Goal: Task Accomplishment & Management: Complete application form

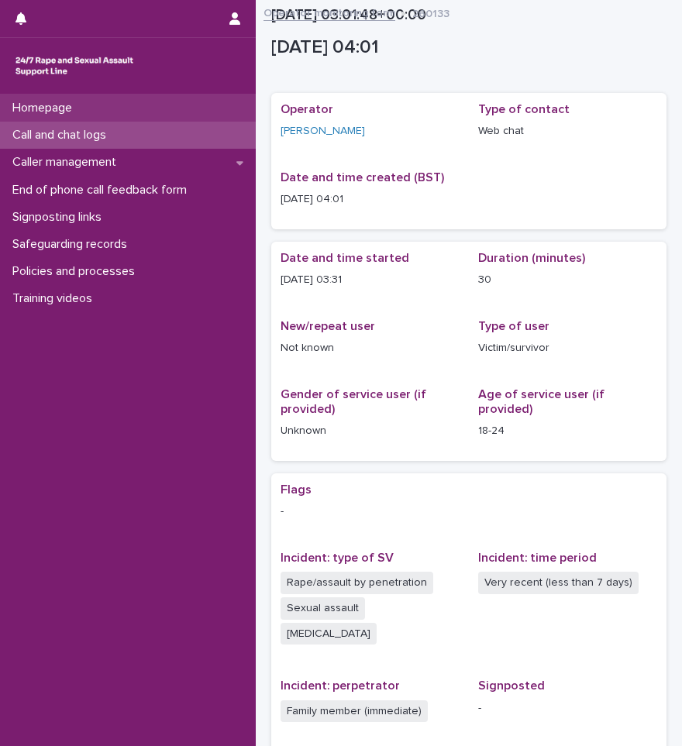
scroll to position [329, 0]
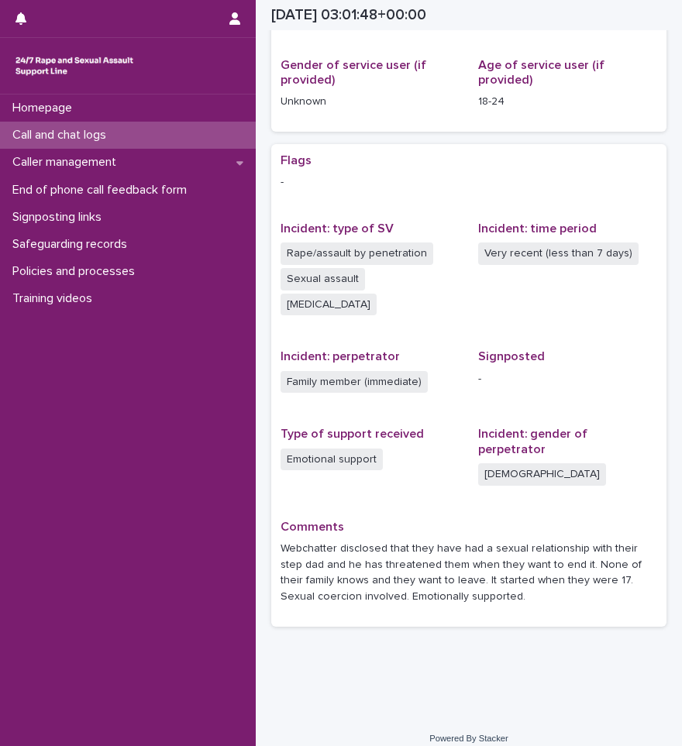
click at [90, 126] on div "Call and chat logs" at bounding box center [128, 135] width 256 height 27
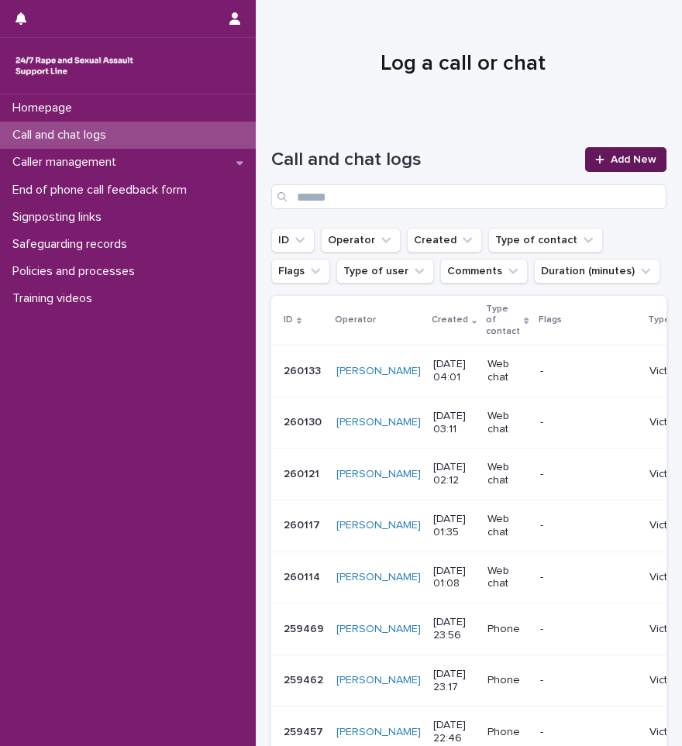
click at [585, 167] on link "Add New" at bounding box center [625, 159] width 81 height 25
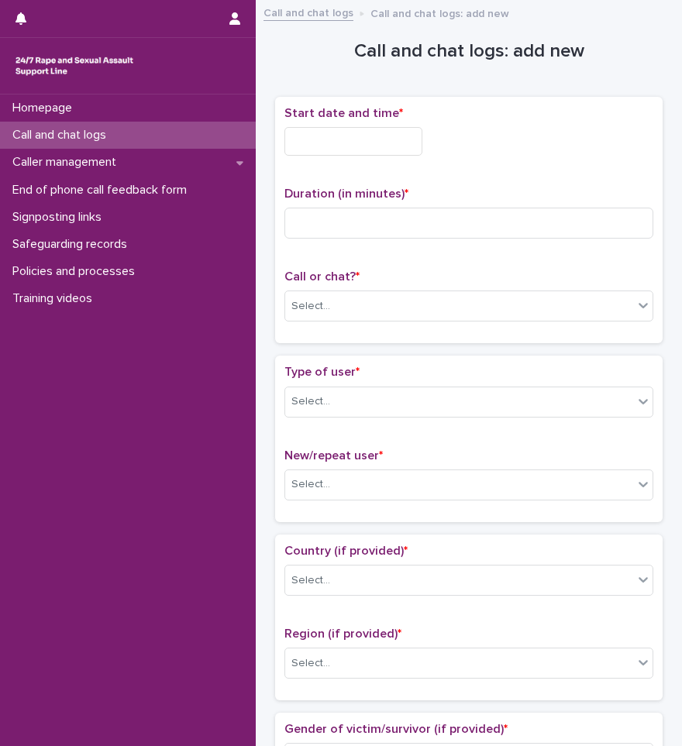
click at [320, 143] on input "text" at bounding box center [353, 141] width 138 height 29
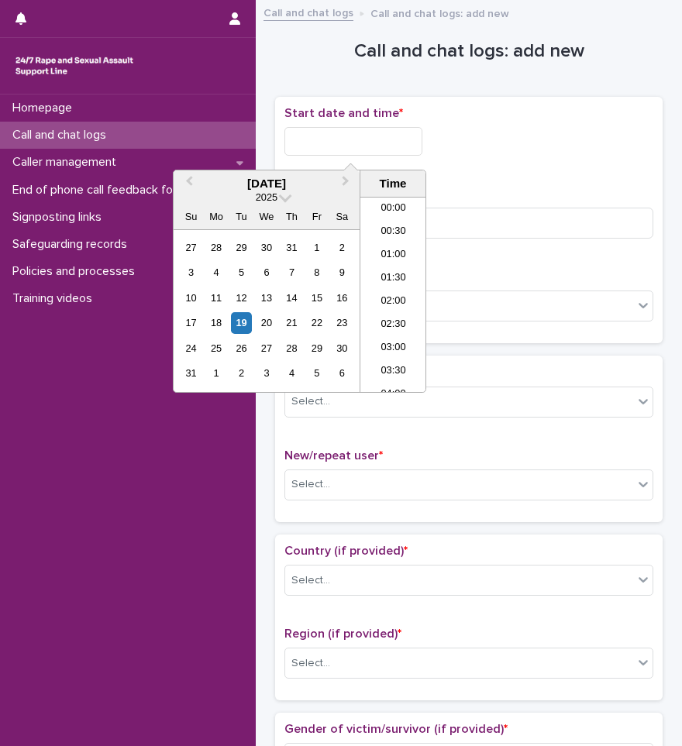
scroll to position [147, 0]
click at [398, 274] on li "04:30" at bounding box center [393, 271] width 66 height 23
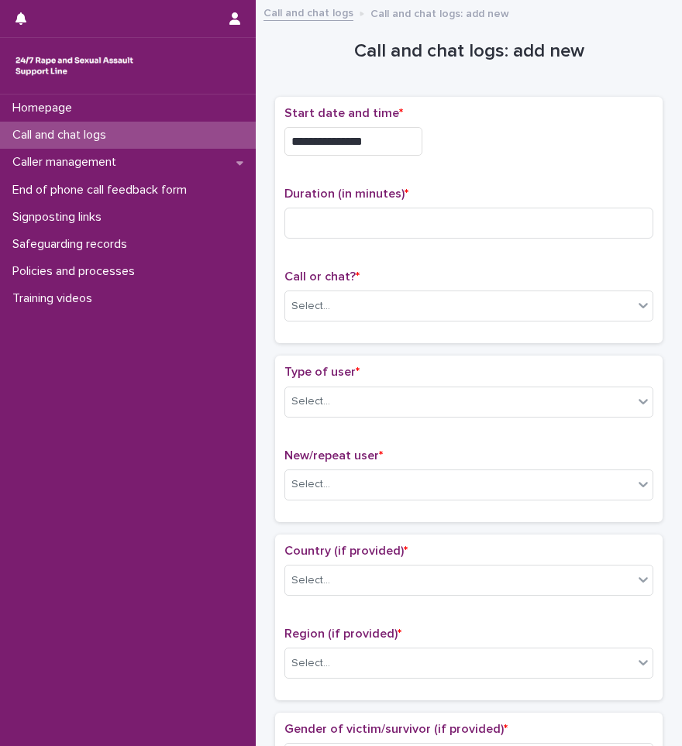
click at [375, 134] on input "**********" at bounding box center [353, 141] width 138 height 29
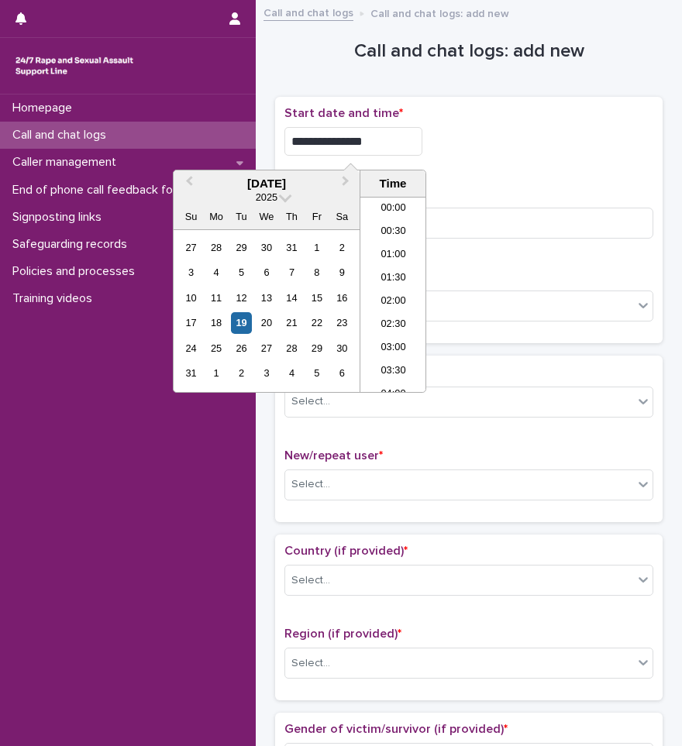
scroll to position [124, 0]
type input "**********"
click at [501, 167] on div "**********" at bounding box center [468, 220] width 369 height 229
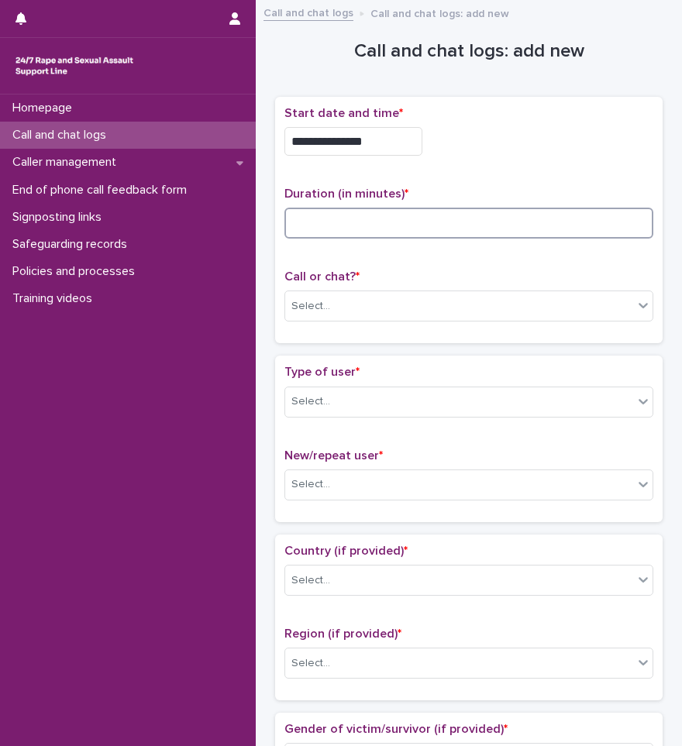
click at [465, 215] on input at bounding box center [468, 223] width 369 height 31
type input "*"
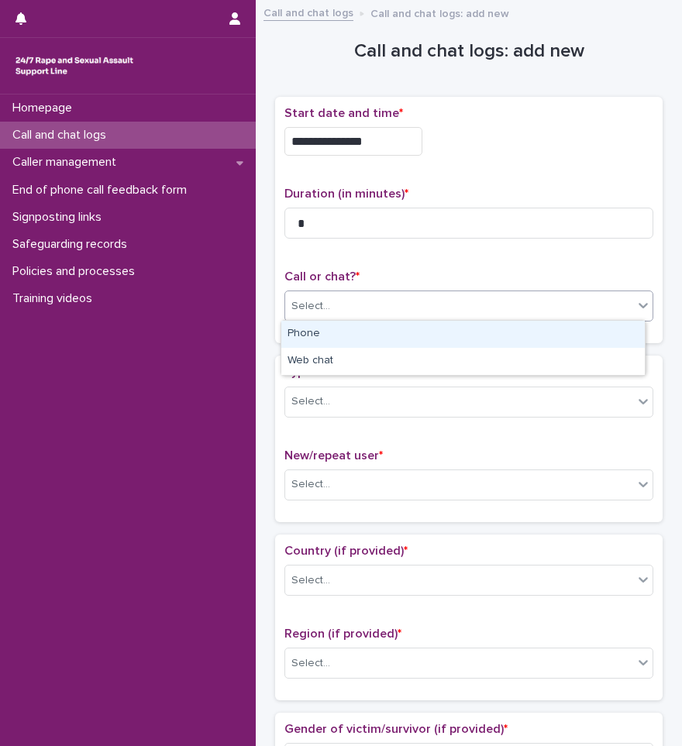
click at [400, 311] on div "Select..." at bounding box center [459, 307] width 348 height 26
click at [393, 329] on div "Phone" at bounding box center [462, 334] width 363 height 27
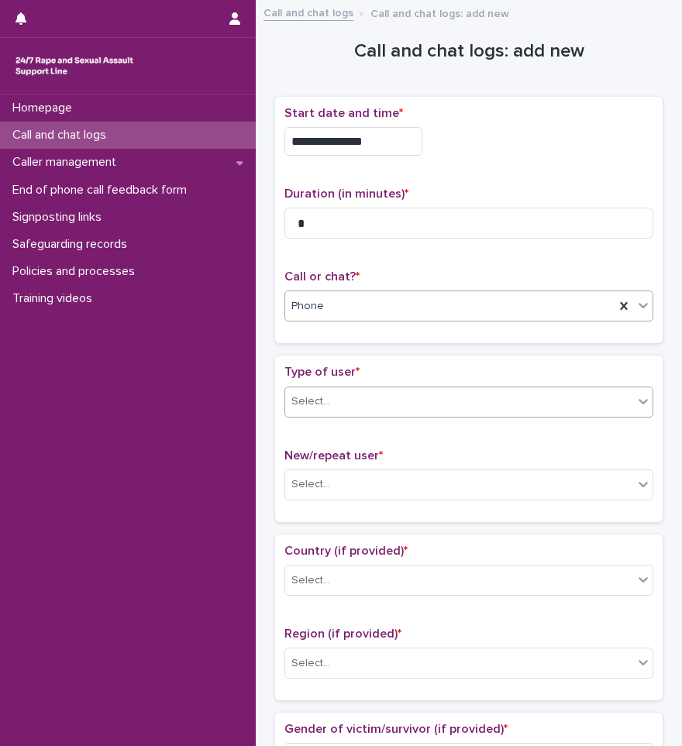
click at [382, 402] on div "Select..." at bounding box center [459, 402] width 348 height 26
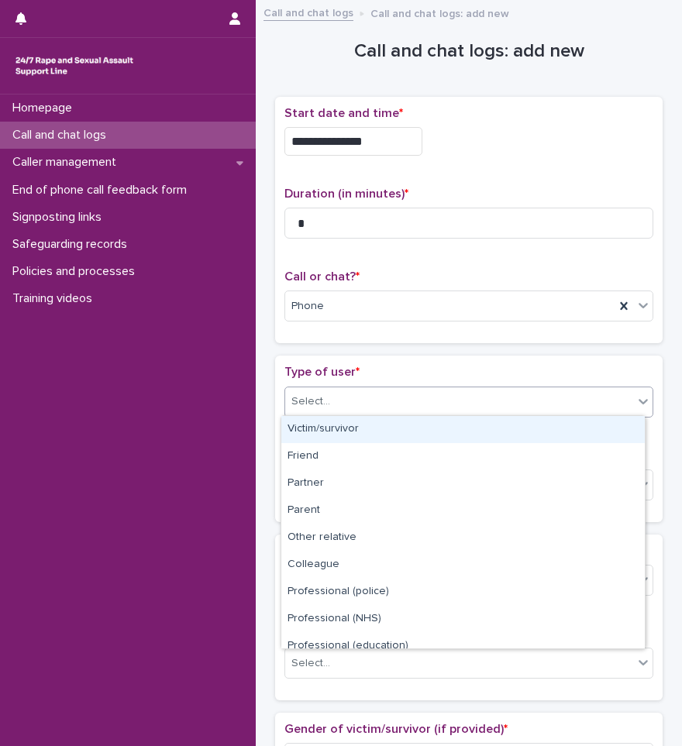
click at [341, 433] on div "Victim/survivor" at bounding box center [462, 429] width 363 height 27
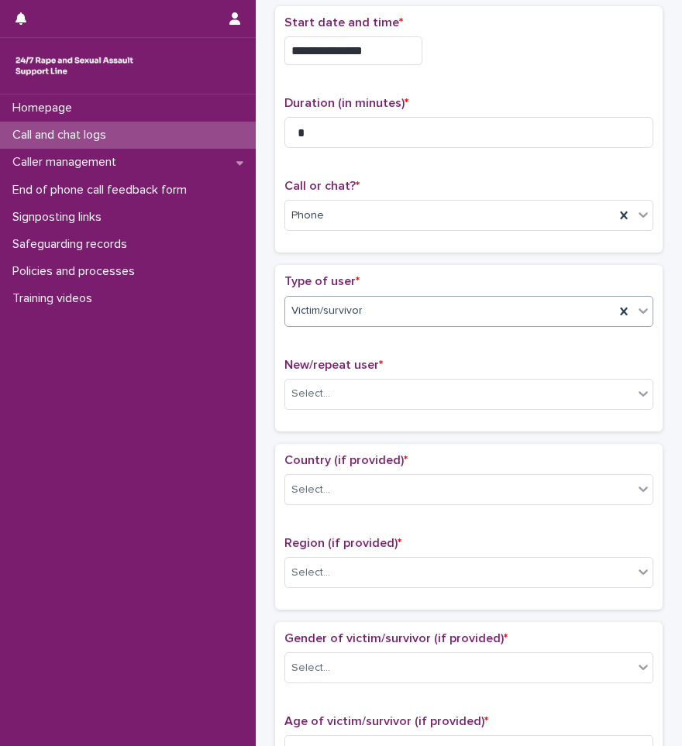
scroll to position [232, 0]
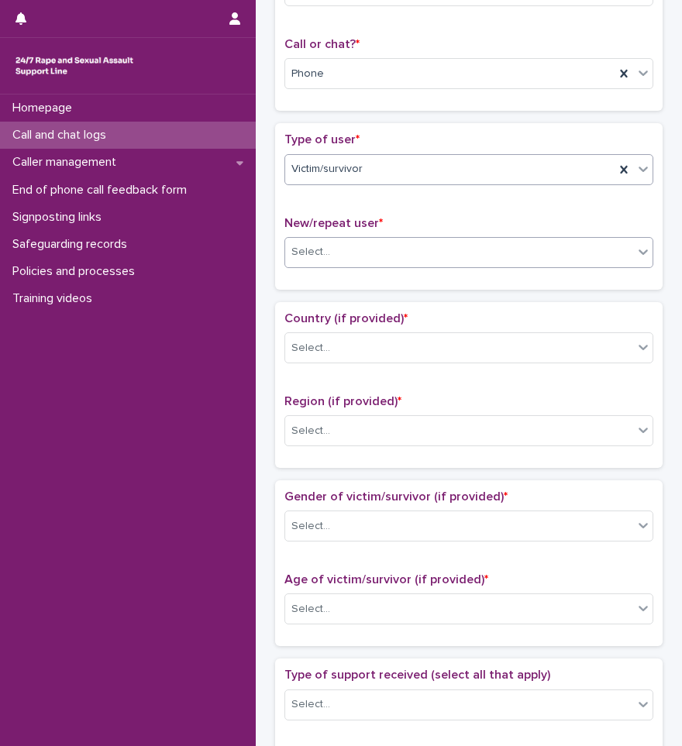
click at [366, 250] on div "Select..." at bounding box center [459, 252] width 348 height 26
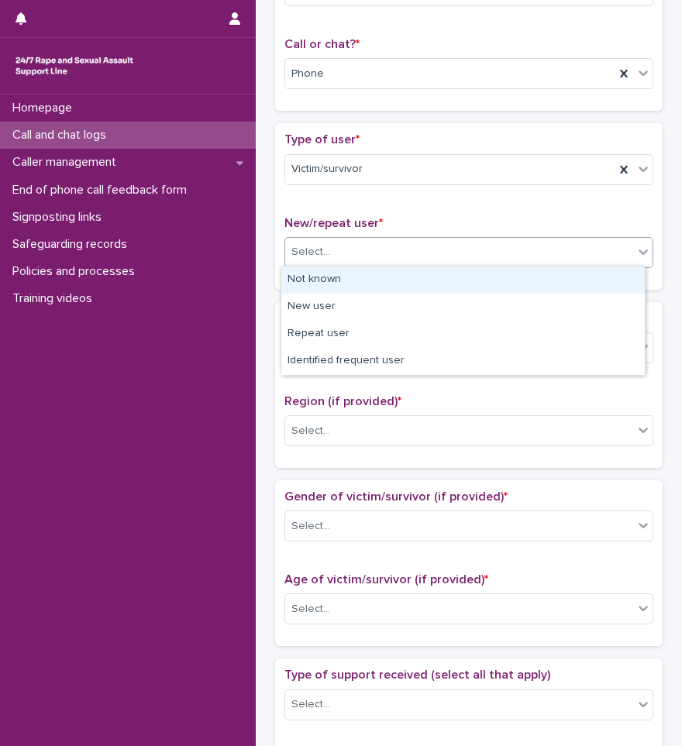
click at [340, 288] on div "Not known" at bounding box center [462, 280] width 363 height 27
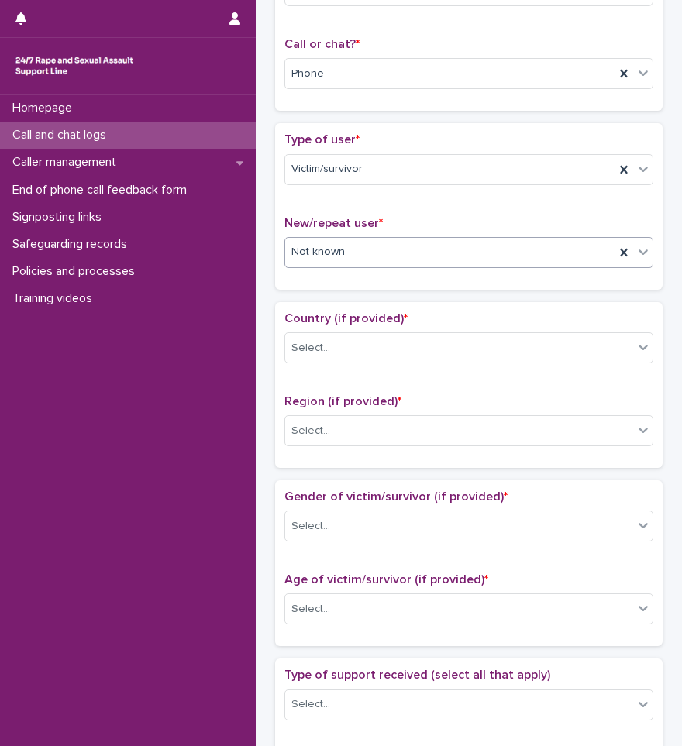
scroll to position [310, 0]
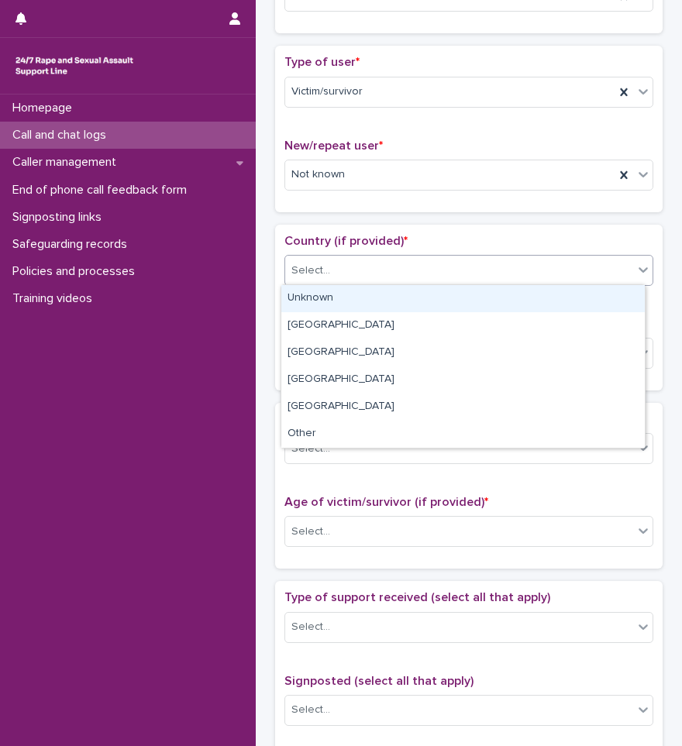
click at [344, 273] on div "Select..." at bounding box center [459, 271] width 348 height 26
click at [346, 297] on div "Unknown" at bounding box center [462, 298] width 363 height 27
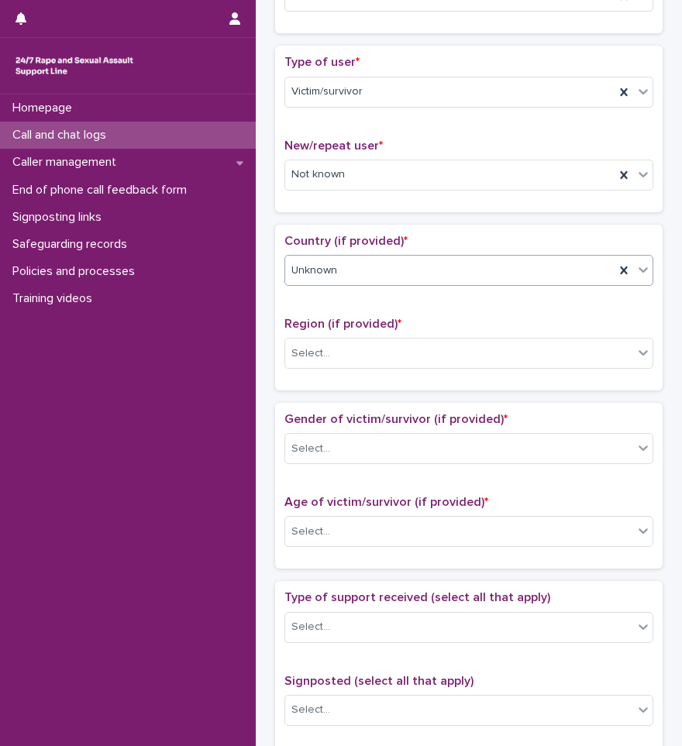
scroll to position [387, 0]
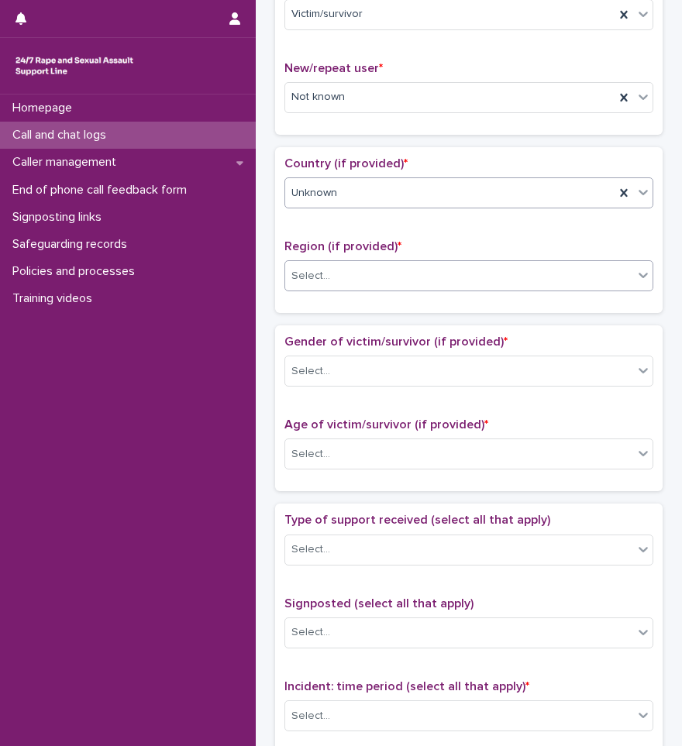
click at [349, 264] on div "Select..." at bounding box center [459, 276] width 348 height 26
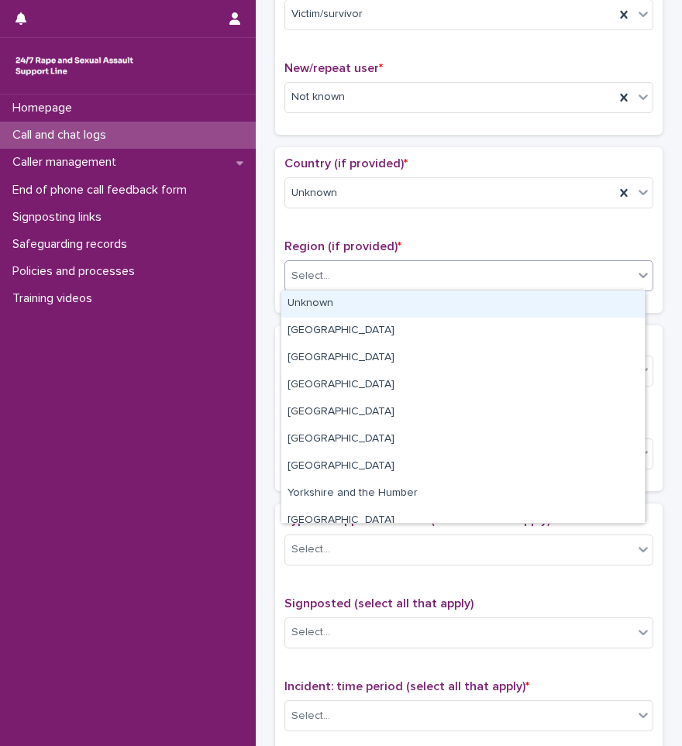
click at [335, 306] on div "Unknown" at bounding box center [462, 304] width 363 height 27
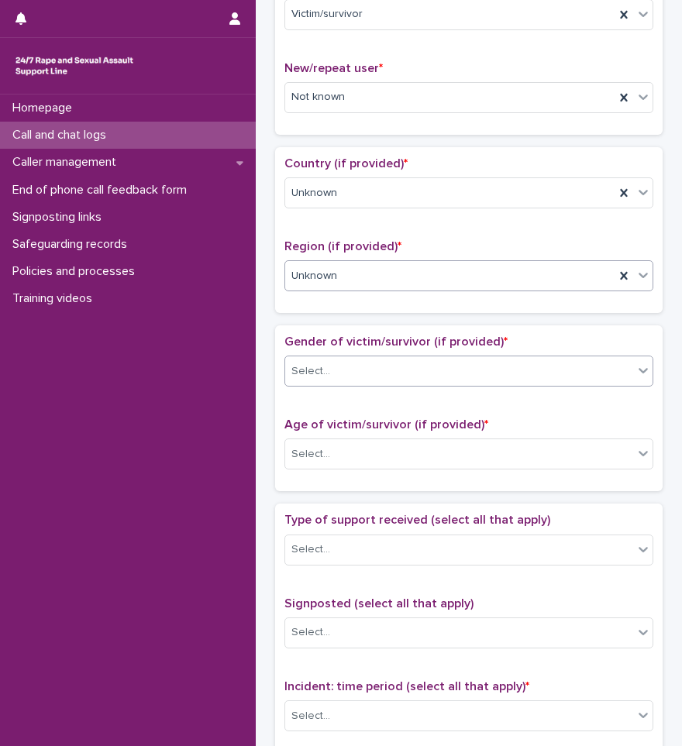
click at [386, 363] on div "Select..." at bounding box center [459, 372] width 348 height 26
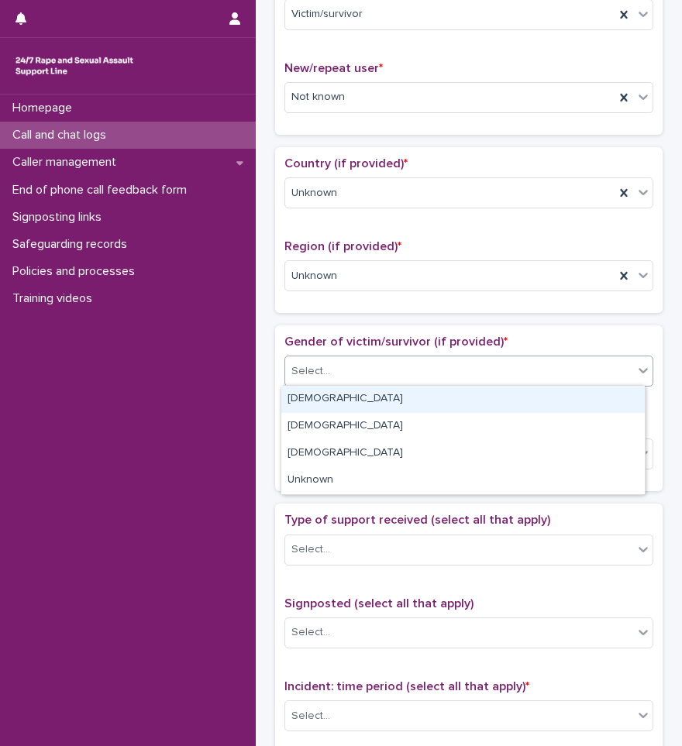
click at [349, 401] on div "[DEMOGRAPHIC_DATA]" at bounding box center [462, 399] width 363 height 27
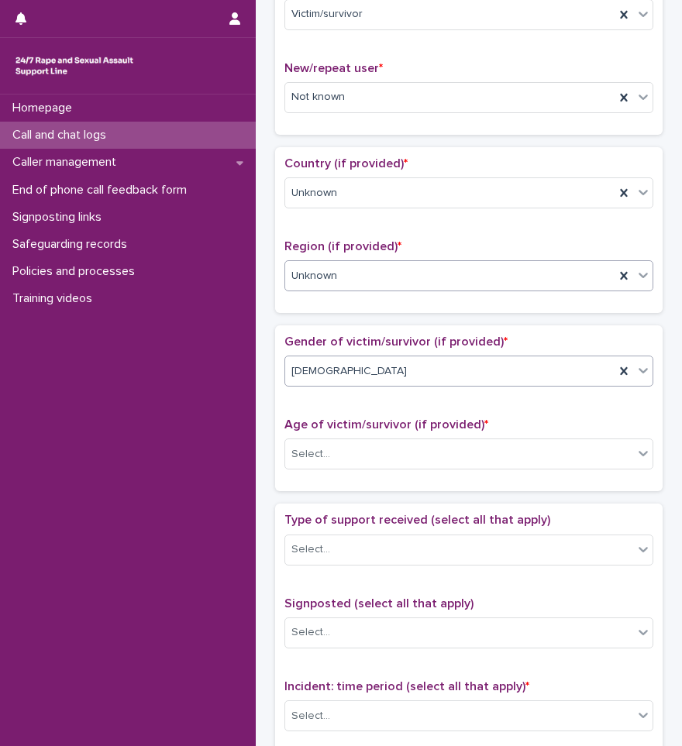
click at [418, 277] on div "Unknown" at bounding box center [449, 276] width 329 height 26
click at [430, 241] on p "Region (if provided) *" at bounding box center [468, 246] width 369 height 15
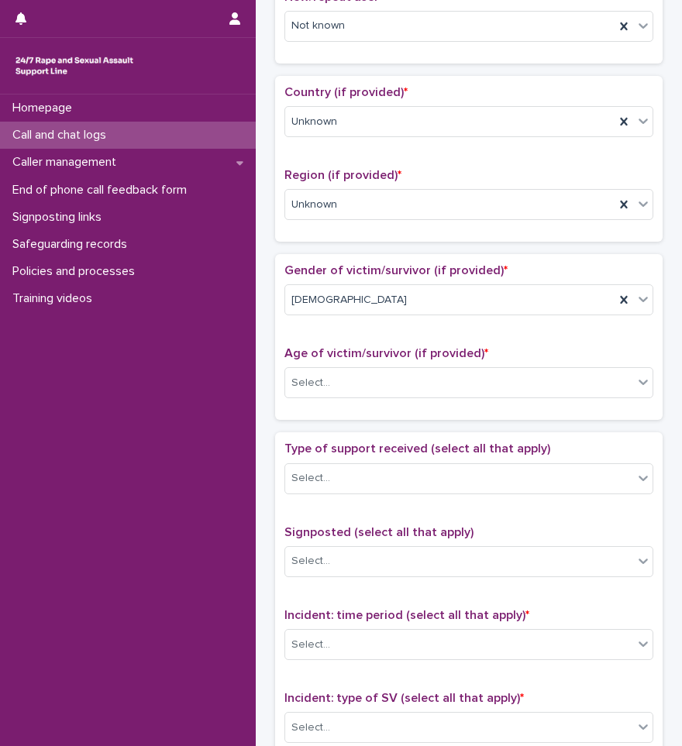
scroll to position [542, 0]
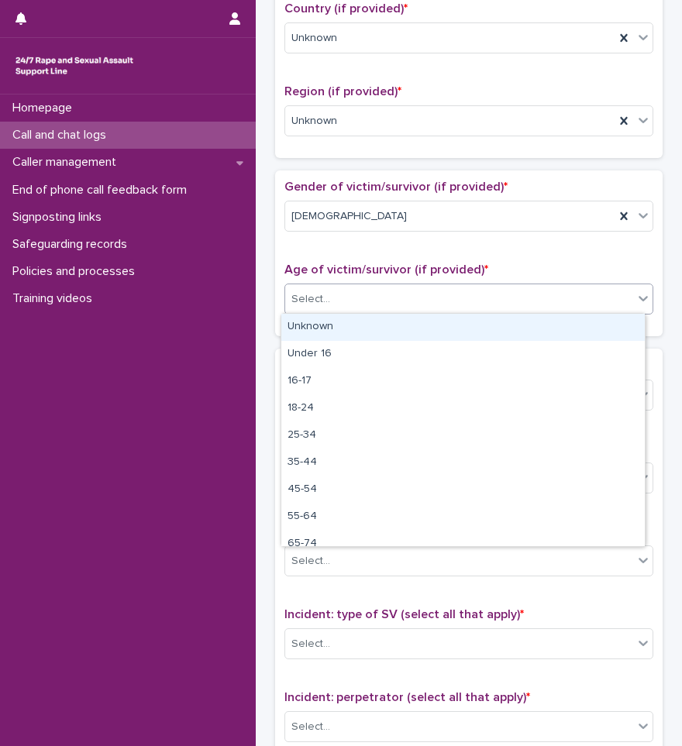
click at [382, 287] on div "Select..." at bounding box center [459, 300] width 348 height 26
click at [352, 327] on div "Unknown" at bounding box center [462, 327] width 363 height 27
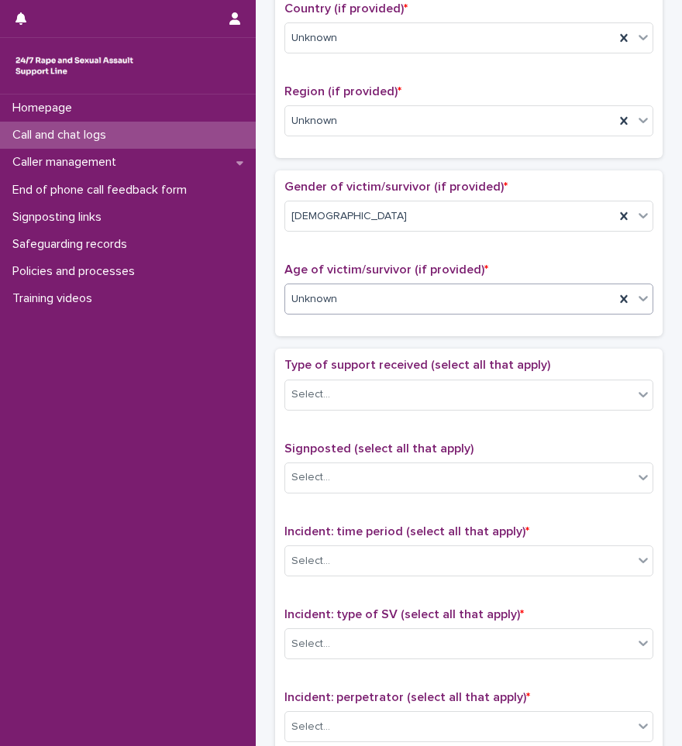
scroll to position [620, 0]
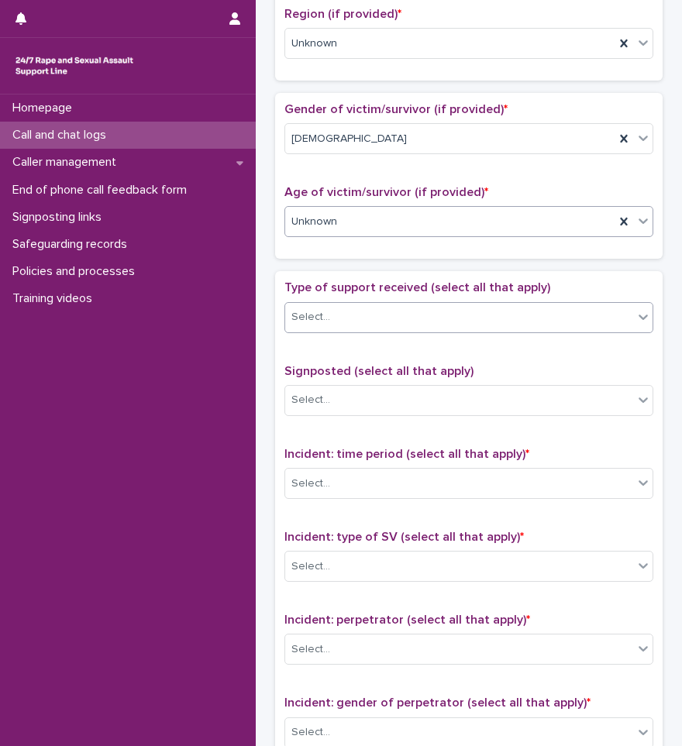
click at [356, 313] on div "Select..." at bounding box center [459, 317] width 348 height 26
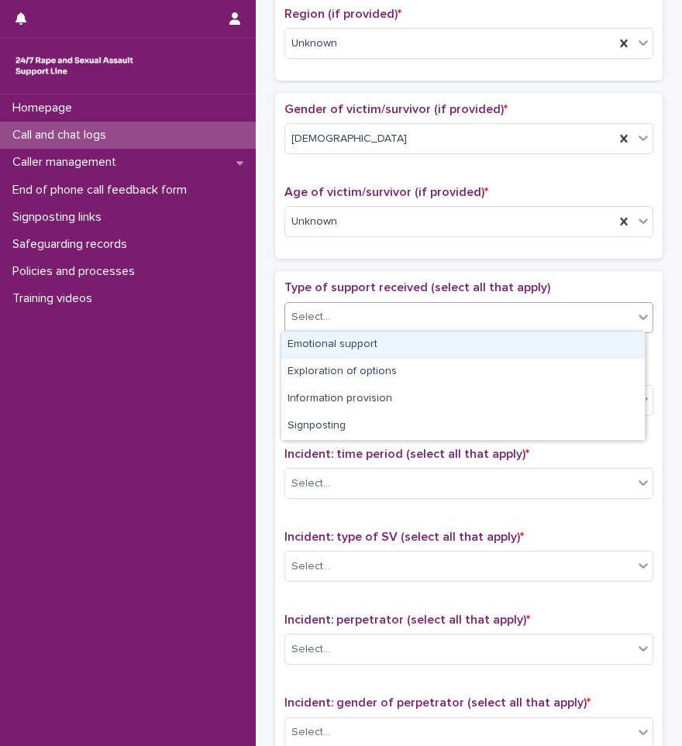
click at [346, 349] on div "Emotional support" at bounding box center [462, 345] width 363 height 27
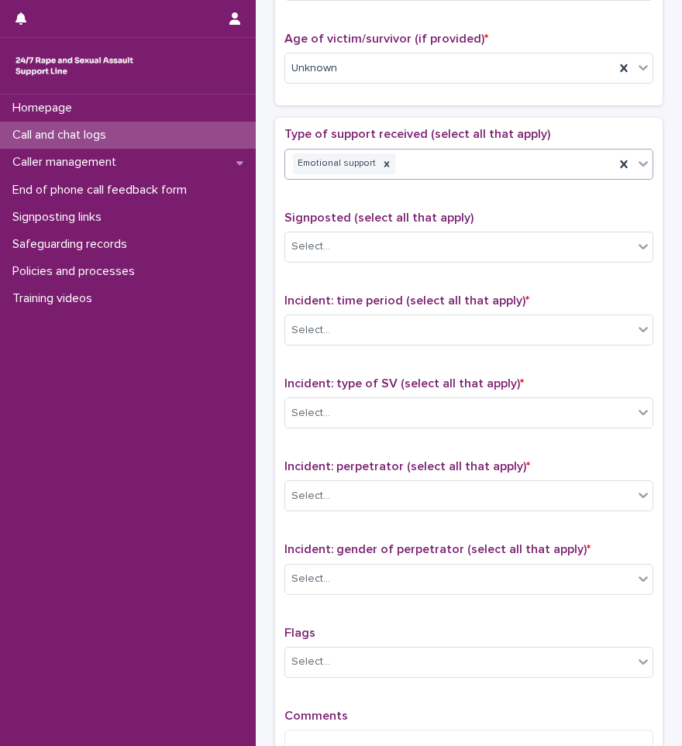
scroll to position [775, 0]
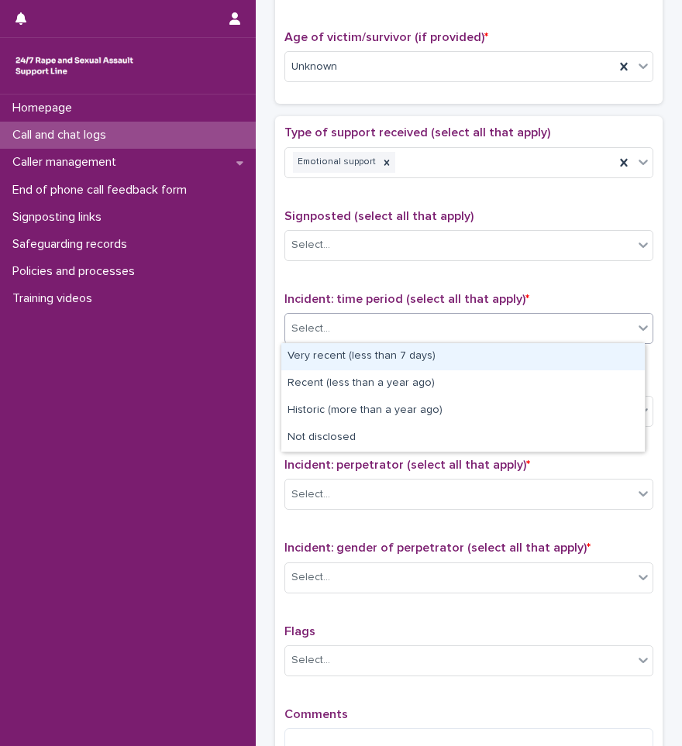
click at [339, 337] on div "Select..." at bounding box center [459, 329] width 348 height 26
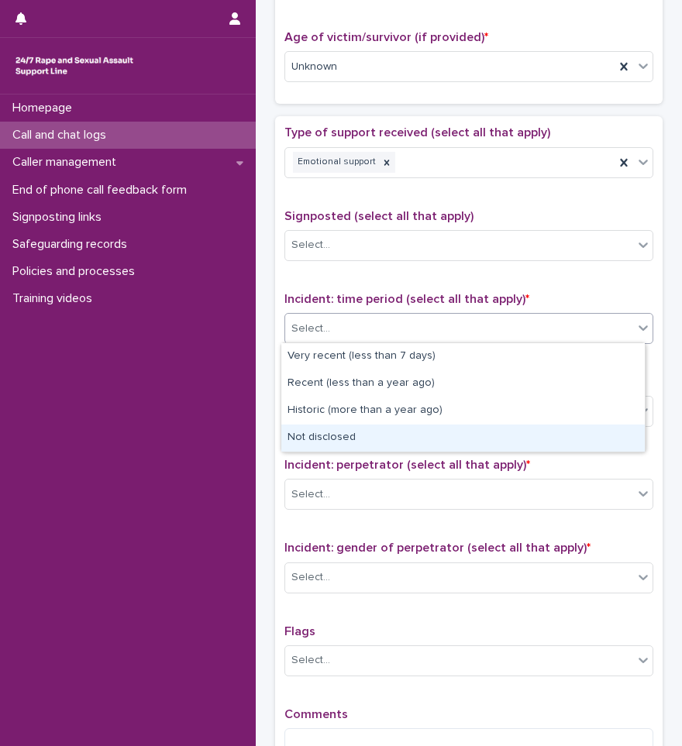
click at [328, 440] on div "Not disclosed" at bounding box center [462, 438] width 363 height 27
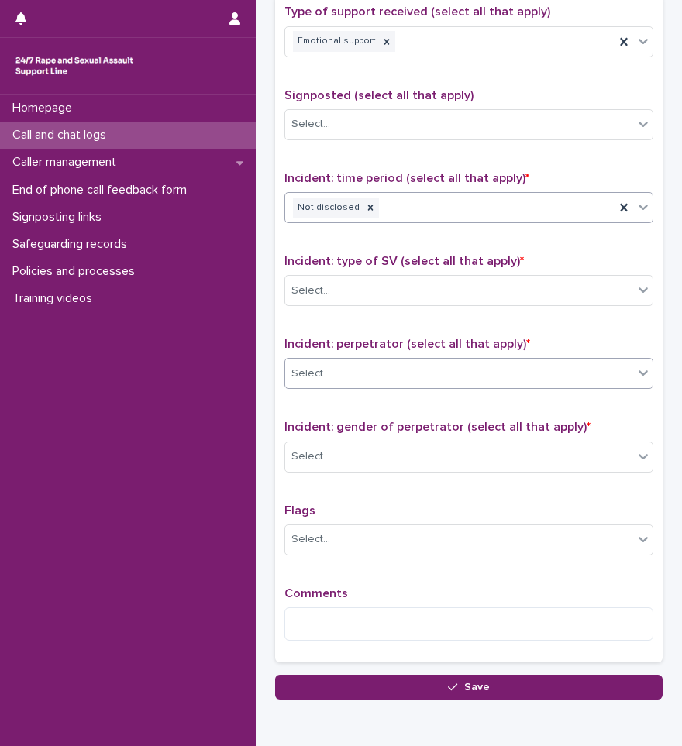
scroll to position [930, 0]
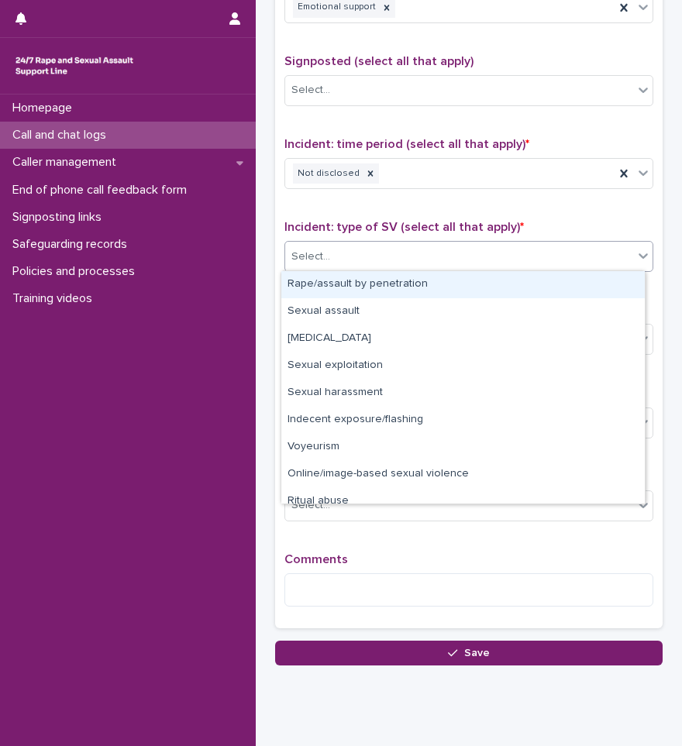
drag, startPoint x: 328, startPoint y: 260, endPoint x: 331, endPoint y: 273, distance: 14.1
click at [328, 259] on div "Select..." at bounding box center [459, 257] width 348 height 26
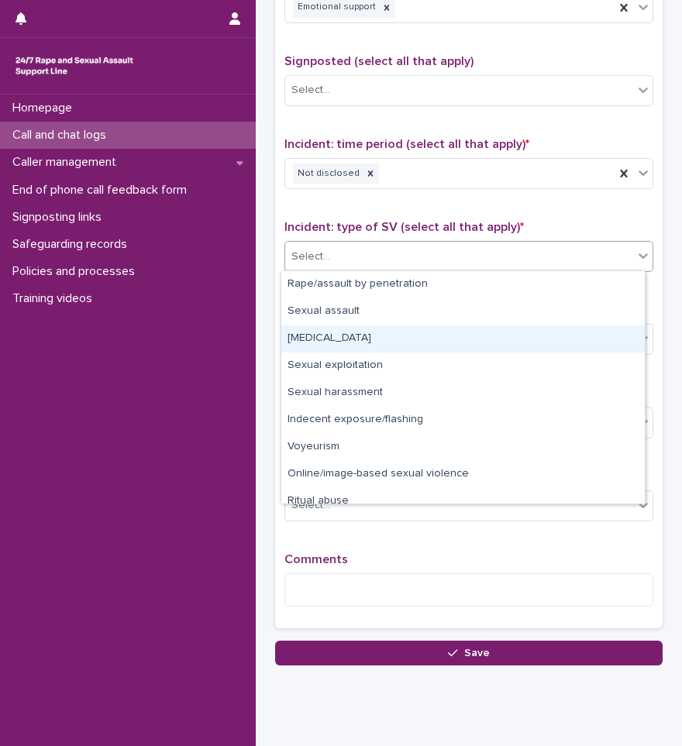
scroll to position [39, 0]
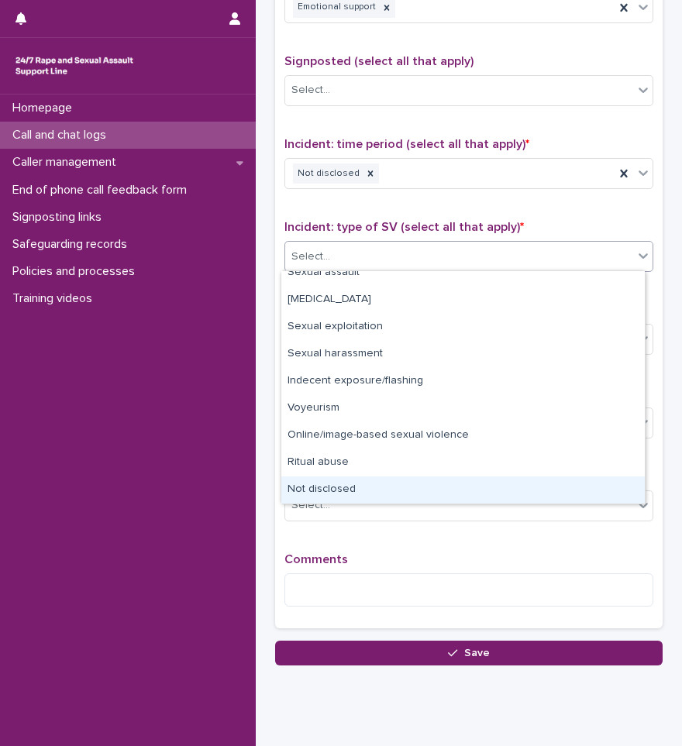
click at [332, 491] on div "Not disclosed" at bounding box center [462, 489] width 363 height 27
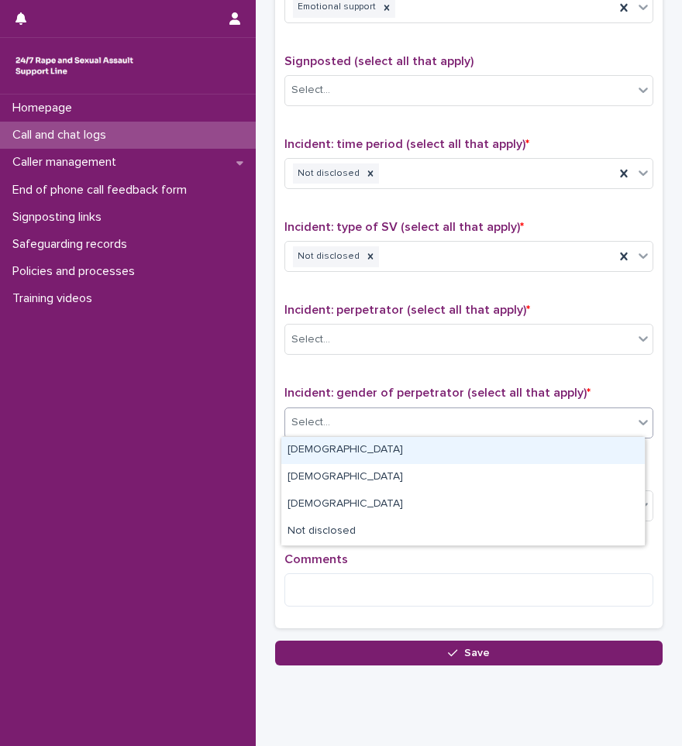
click at [350, 426] on div "Select..." at bounding box center [459, 423] width 348 height 26
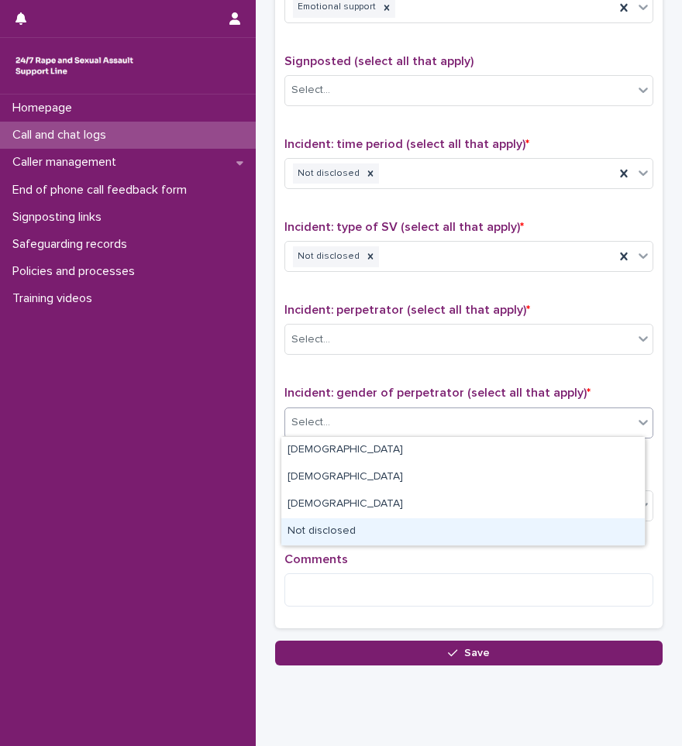
click at [331, 540] on div "Not disclosed" at bounding box center [462, 531] width 363 height 27
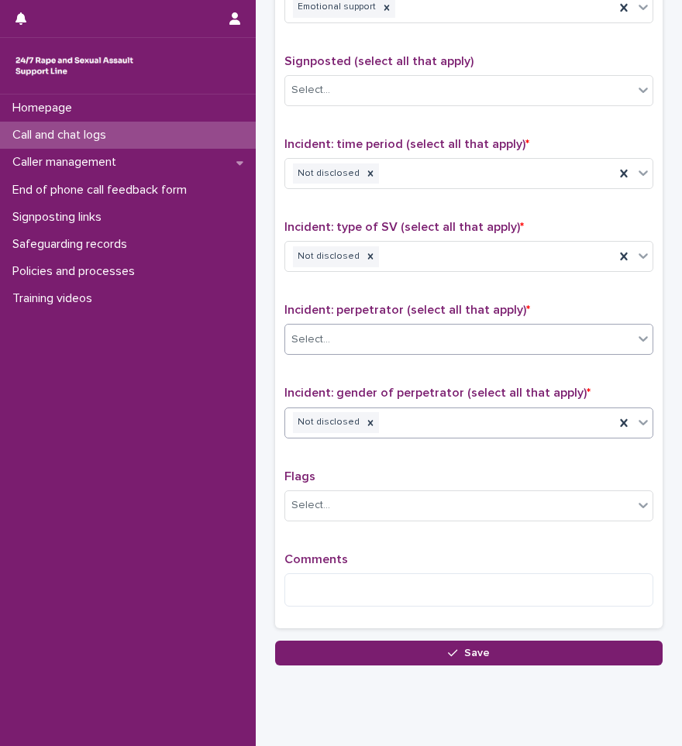
click at [366, 341] on div "Select..." at bounding box center [459, 340] width 348 height 26
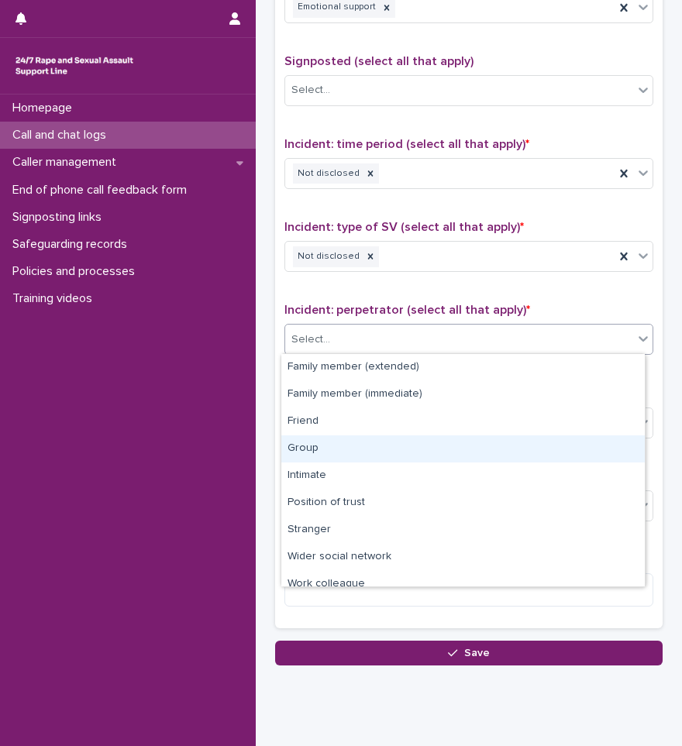
scroll to position [66, 0]
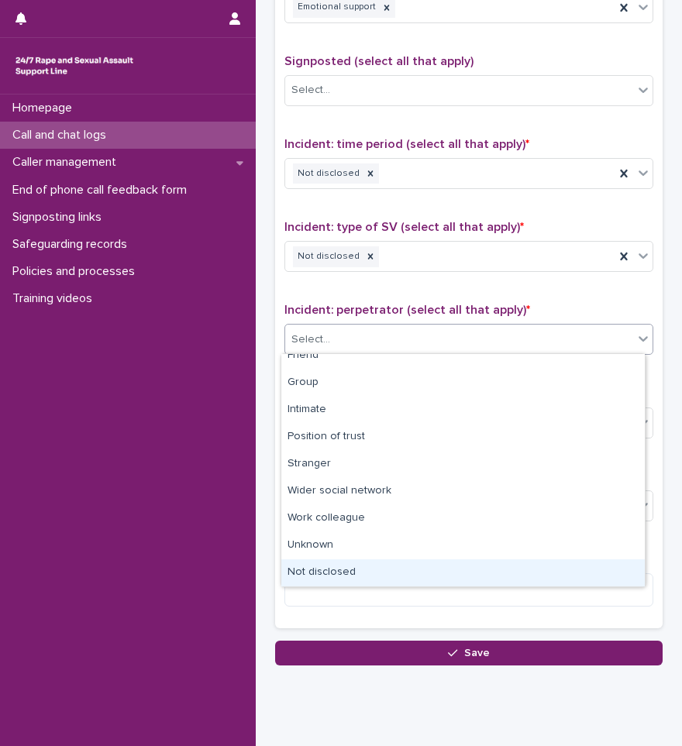
click at [339, 572] on div "Not disclosed" at bounding box center [462, 572] width 363 height 27
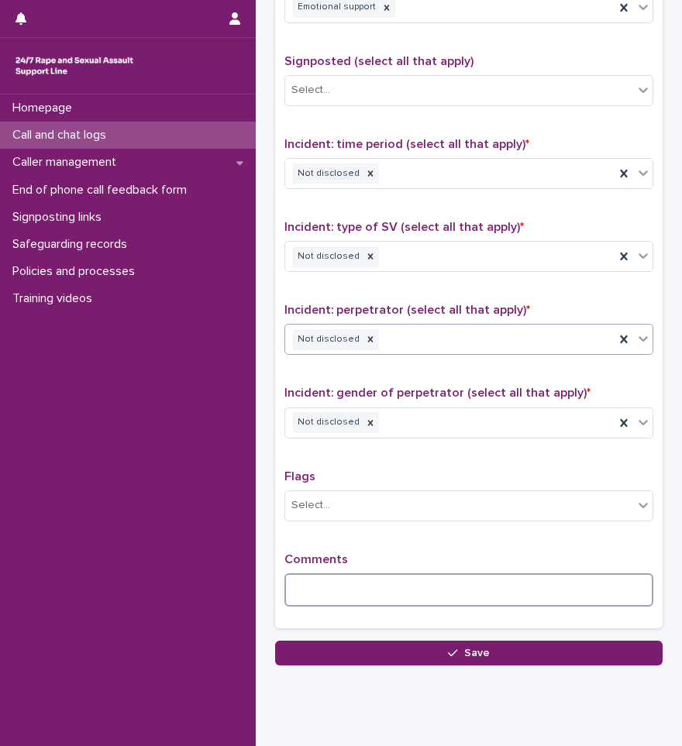
click at [339, 586] on textarea at bounding box center [468, 589] width 369 height 33
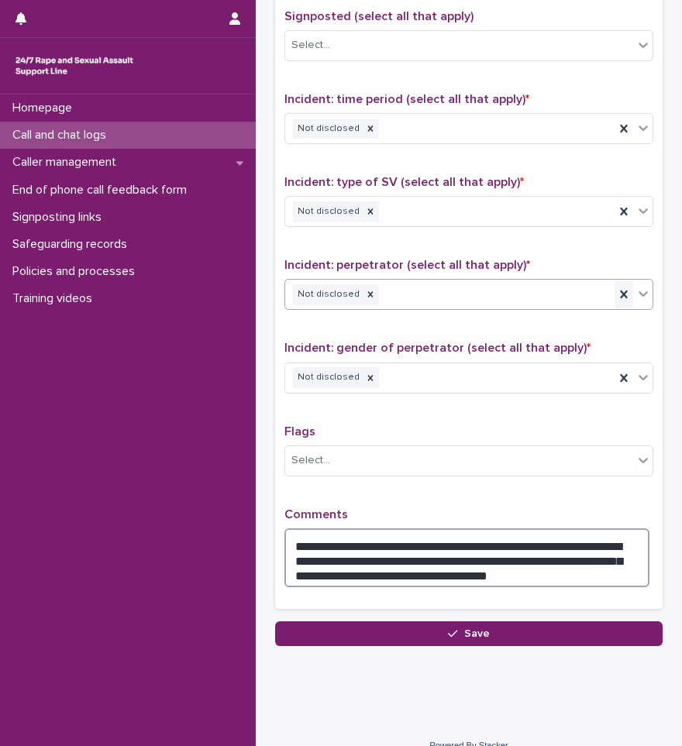
scroll to position [994, 0]
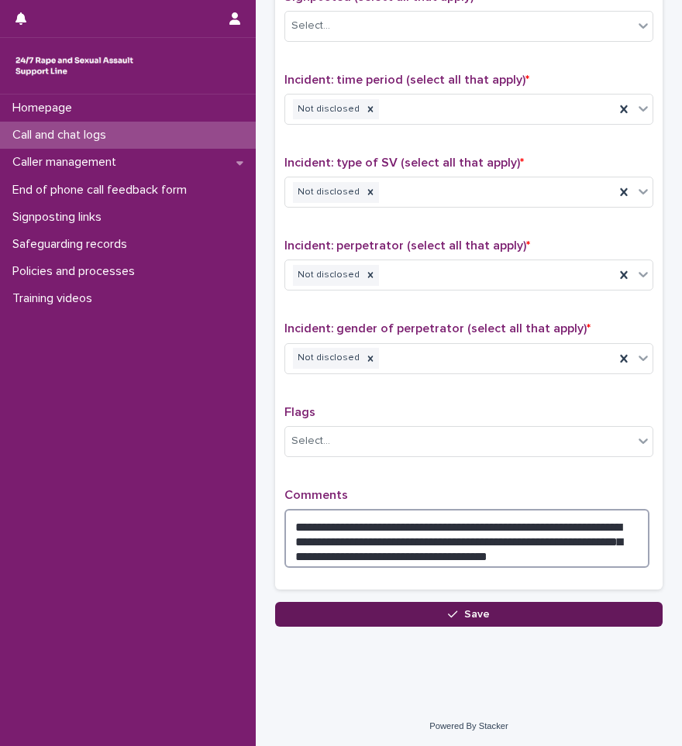
type textarea "**********"
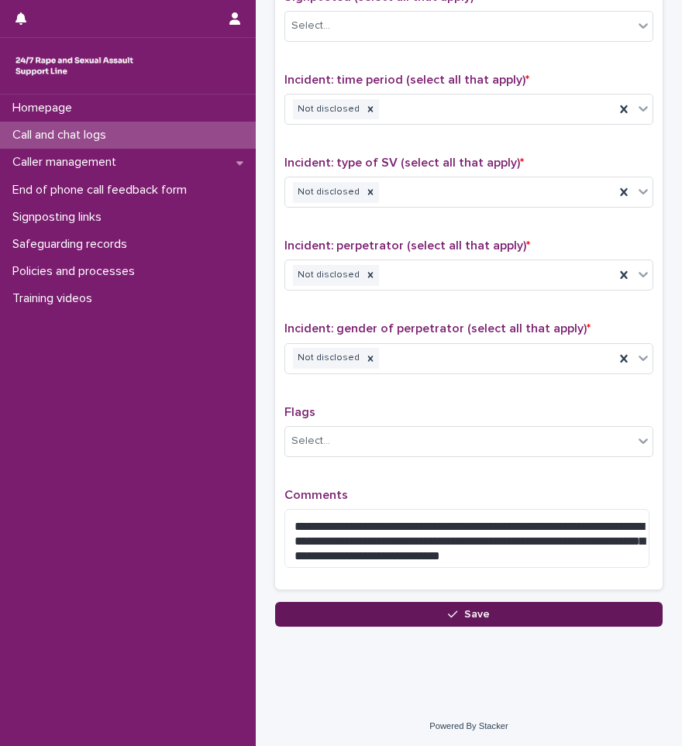
click at [497, 621] on button "Save" at bounding box center [468, 614] width 387 height 25
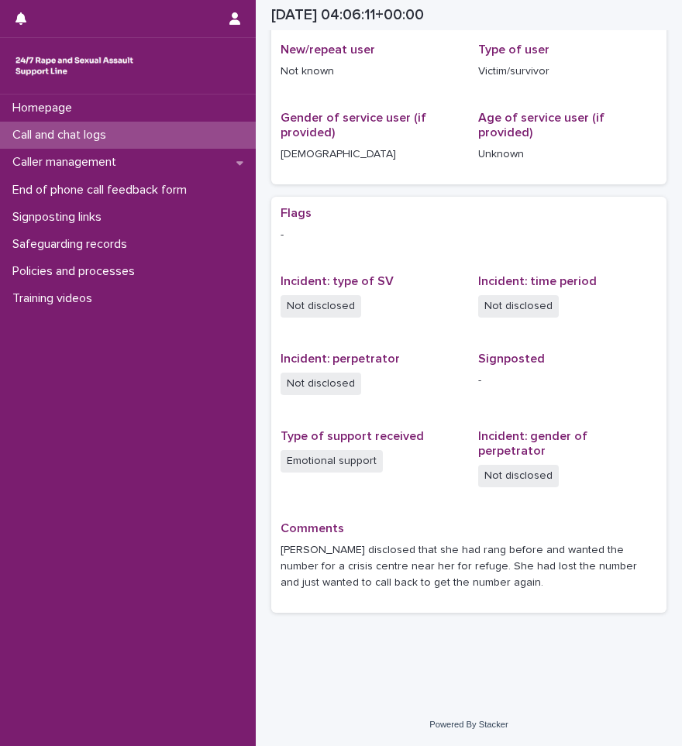
scroll to position [262, 0]
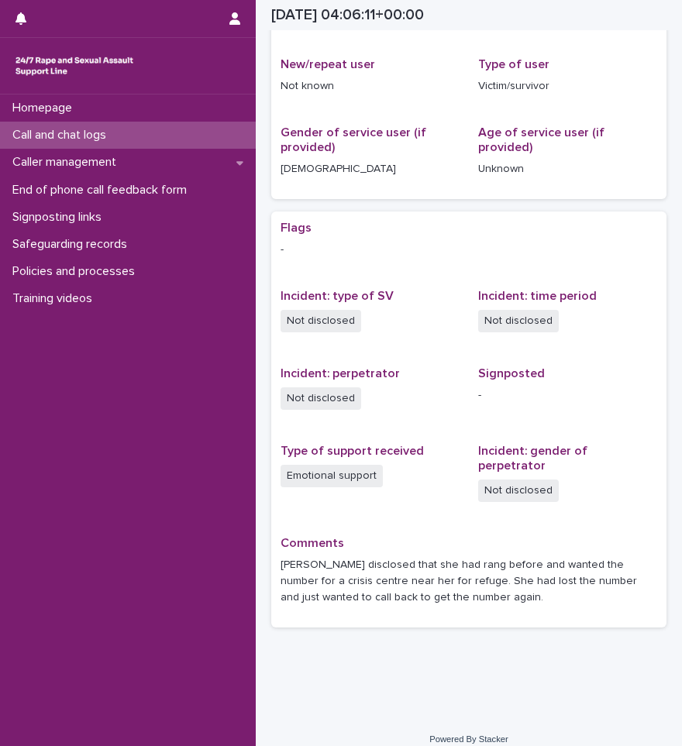
click at [65, 129] on p "Call and chat logs" at bounding box center [62, 135] width 112 height 15
